Goal: Transaction & Acquisition: Book appointment/travel/reservation

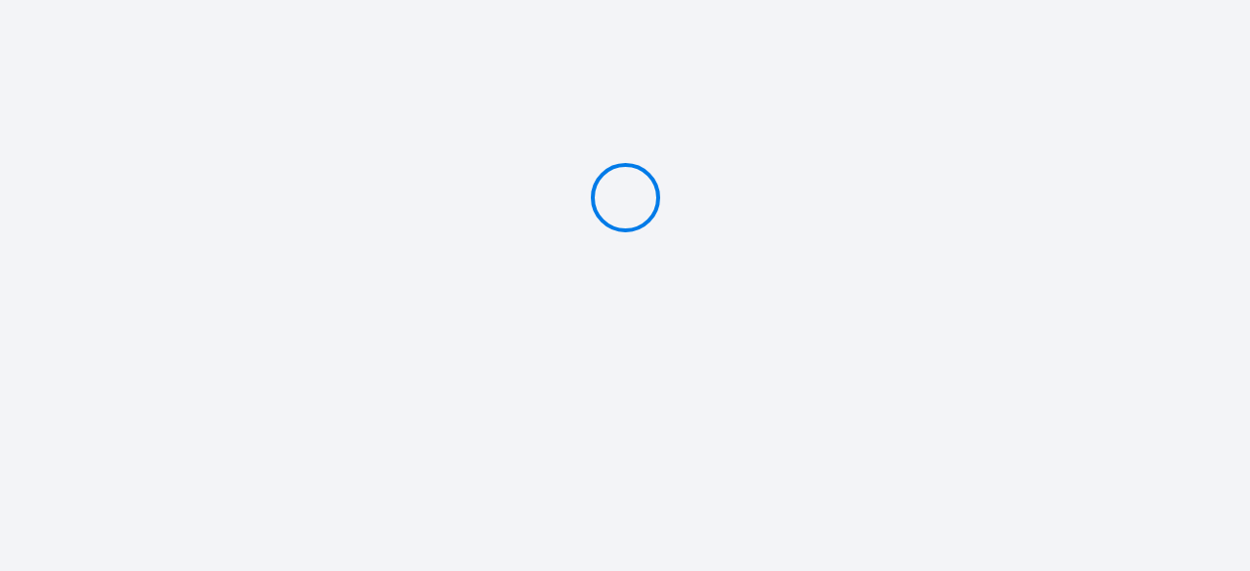
type input "PAY 657 €"
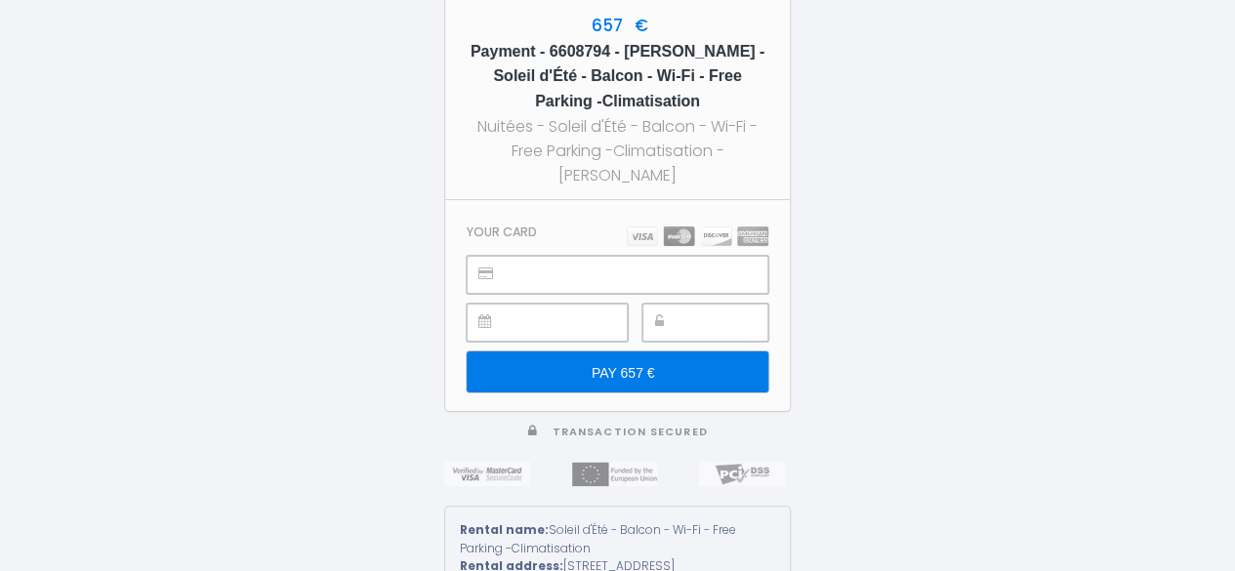
click at [680, 315] on div at bounding box center [705, 323] width 126 height 38
click at [623, 366] on input "PAY 657 €" at bounding box center [618, 372] width 302 height 41
click at [610, 366] on input "PAY 657 €" at bounding box center [618, 372] width 302 height 41
click at [606, 362] on input "PAY 657 €" at bounding box center [618, 372] width 302 height 41
click at [617, 364] on input "PAY 657 €" at bounding box center [618, 372] width 302 height 41
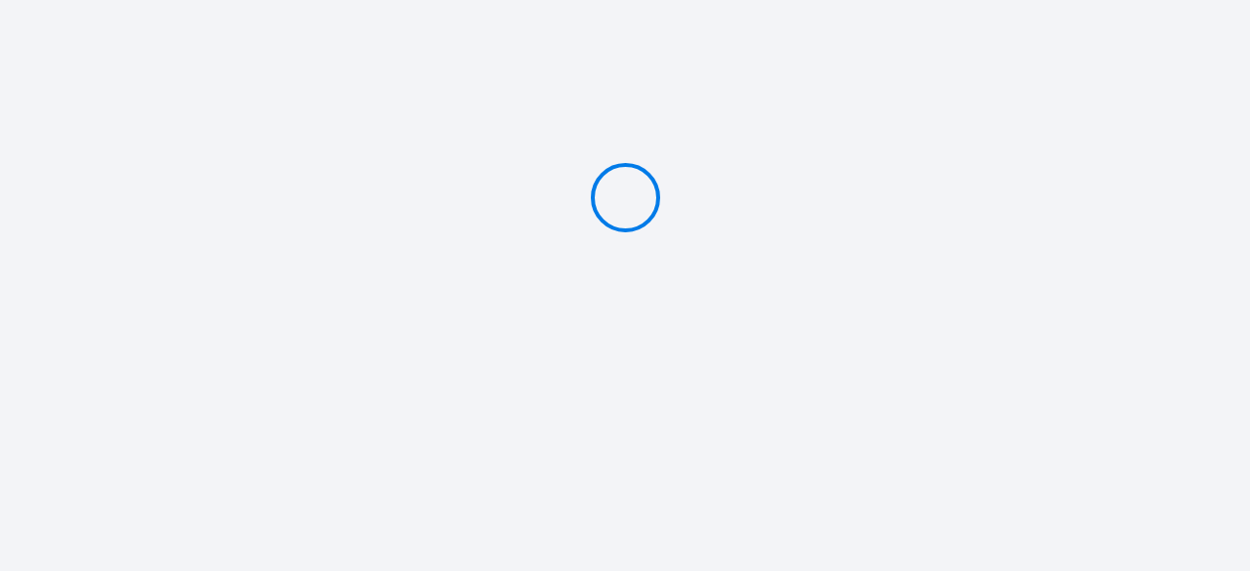
type input "PAY 657 €"
